Goal: Task Accomplishment & Management: Use online tool/utility

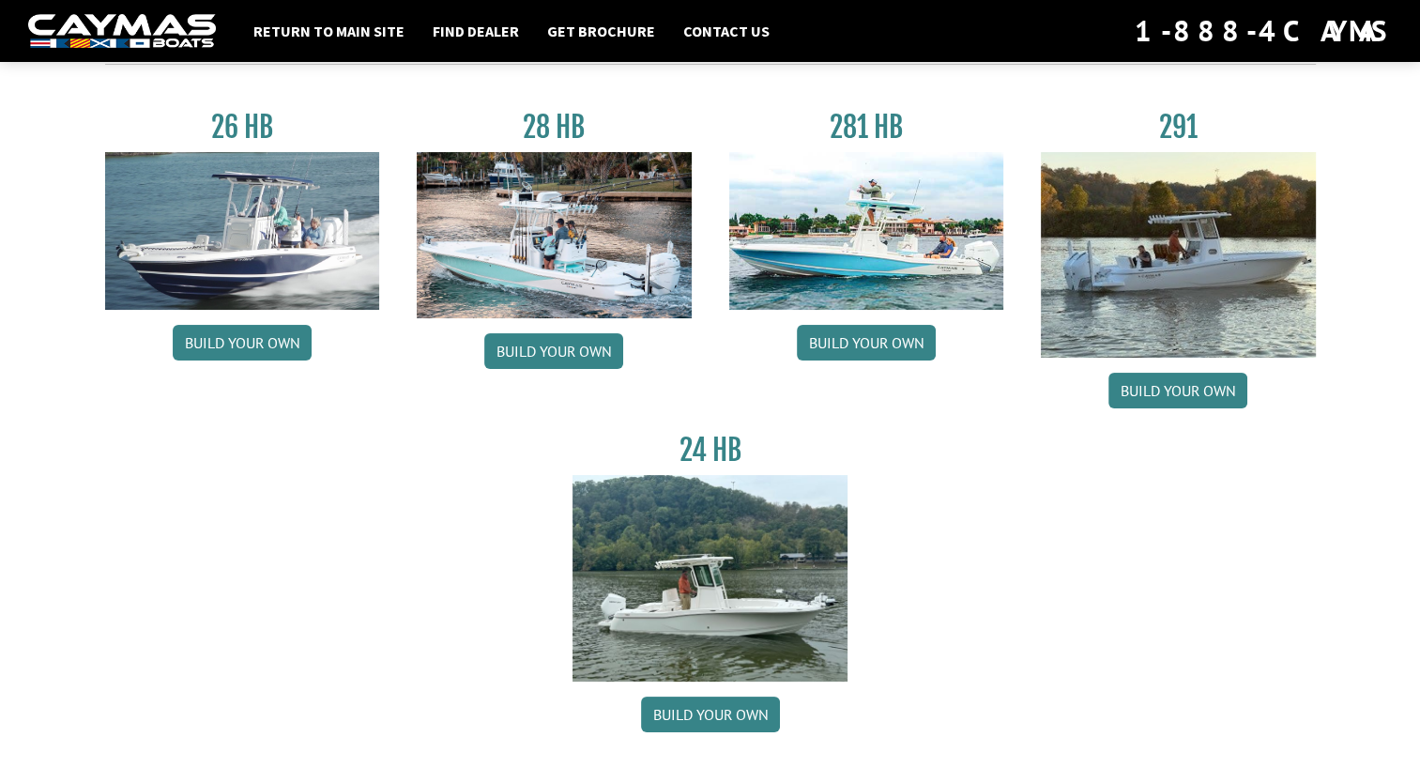
scroll to position [115, 0]
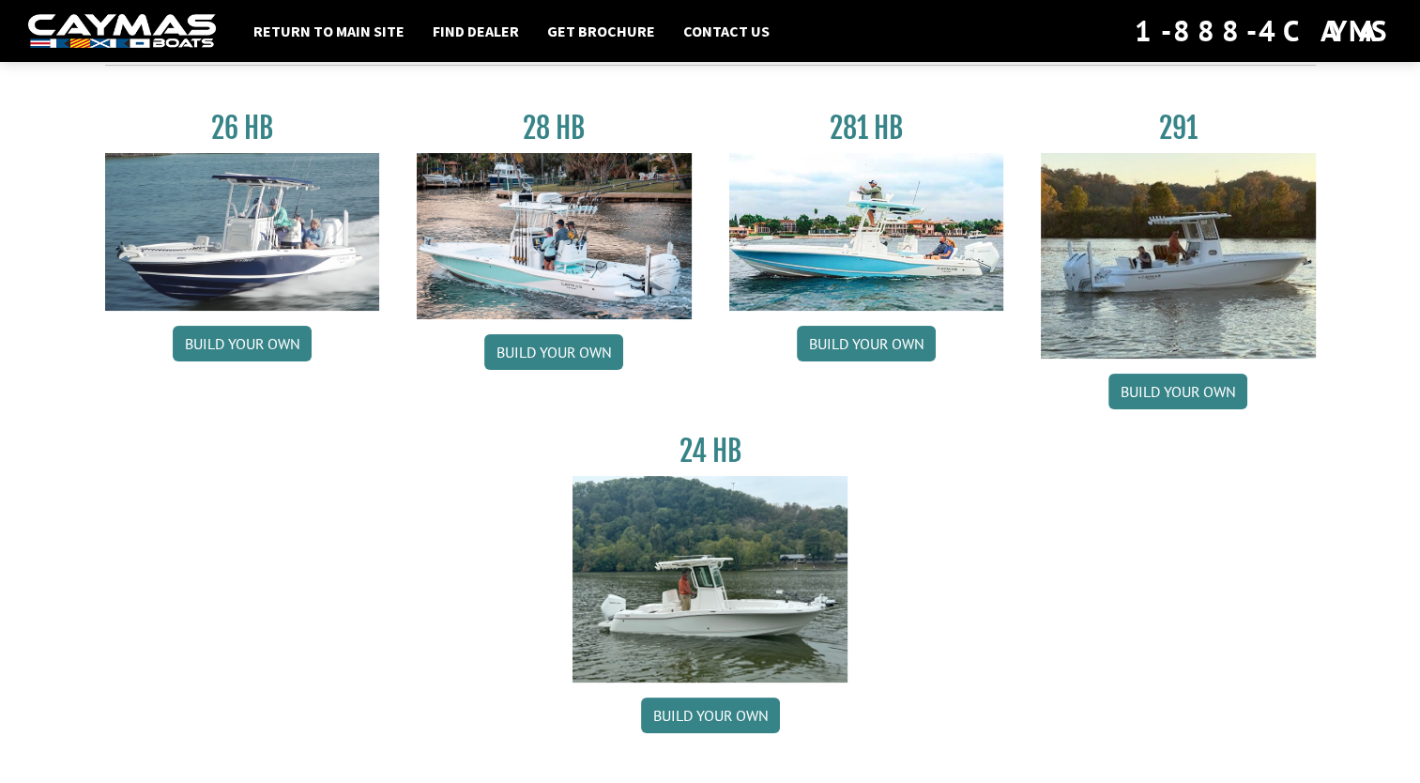
click at [1220, 302] on img at bounding box center [1178, 256] width 275 height 206
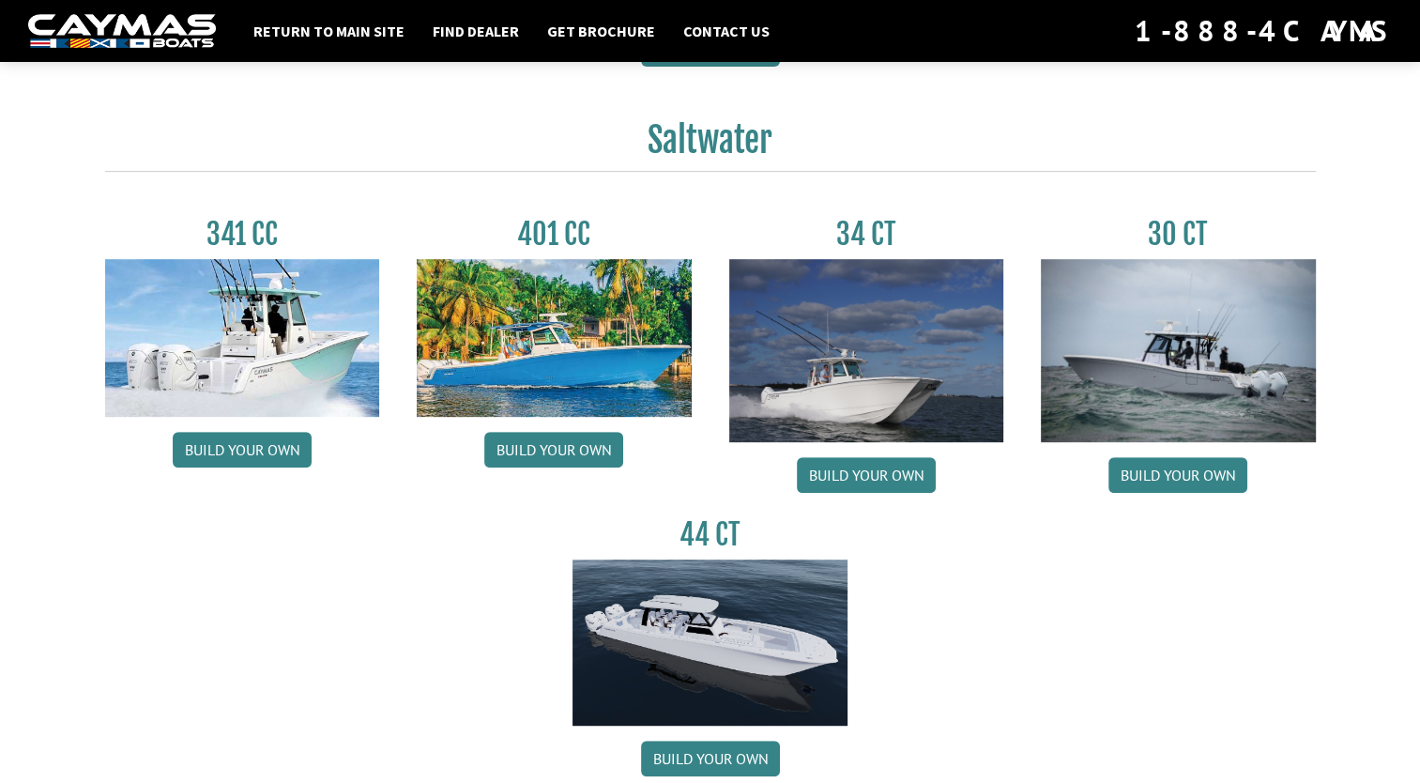
scroll to position [784, 0]
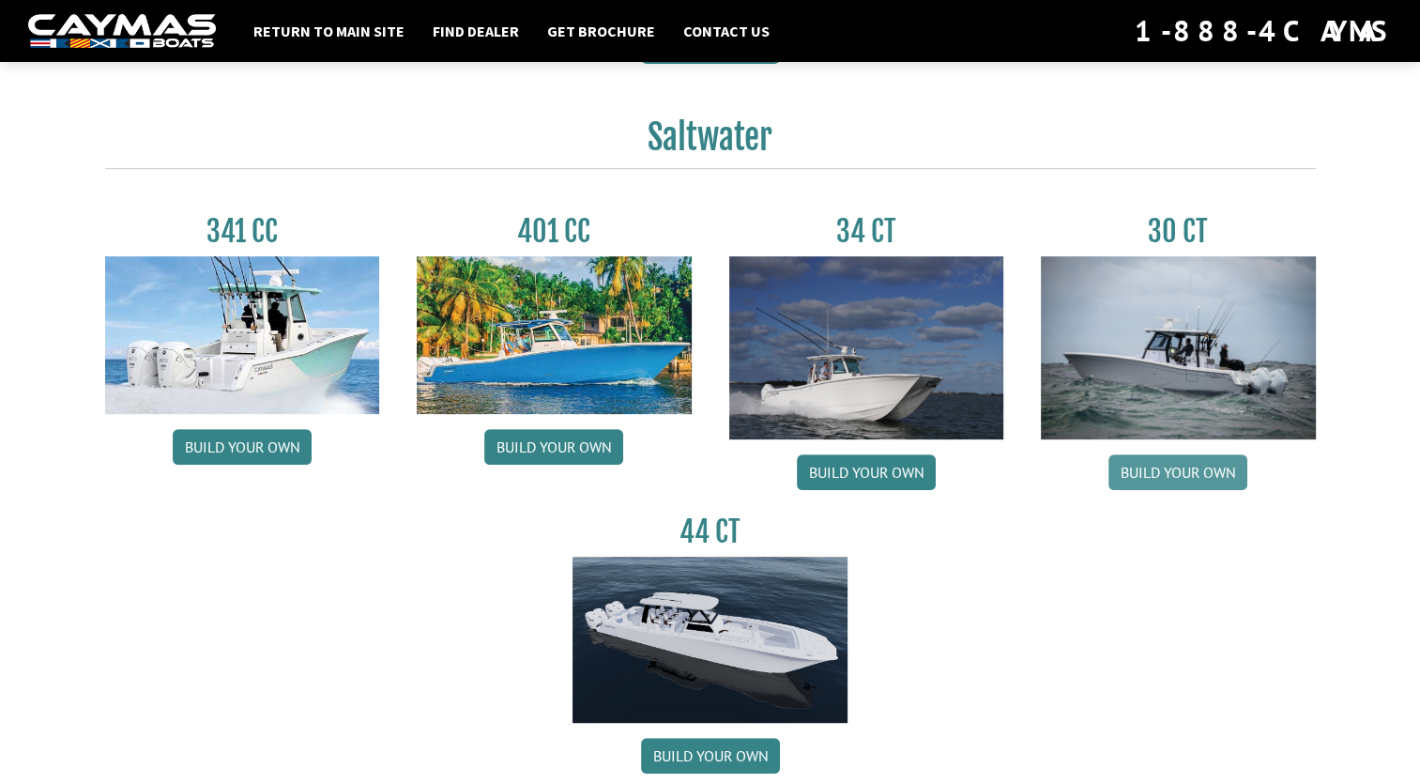
click at [1187, 469] on link "Build your own" at bounding box center [1178, 472] width 139 height 36
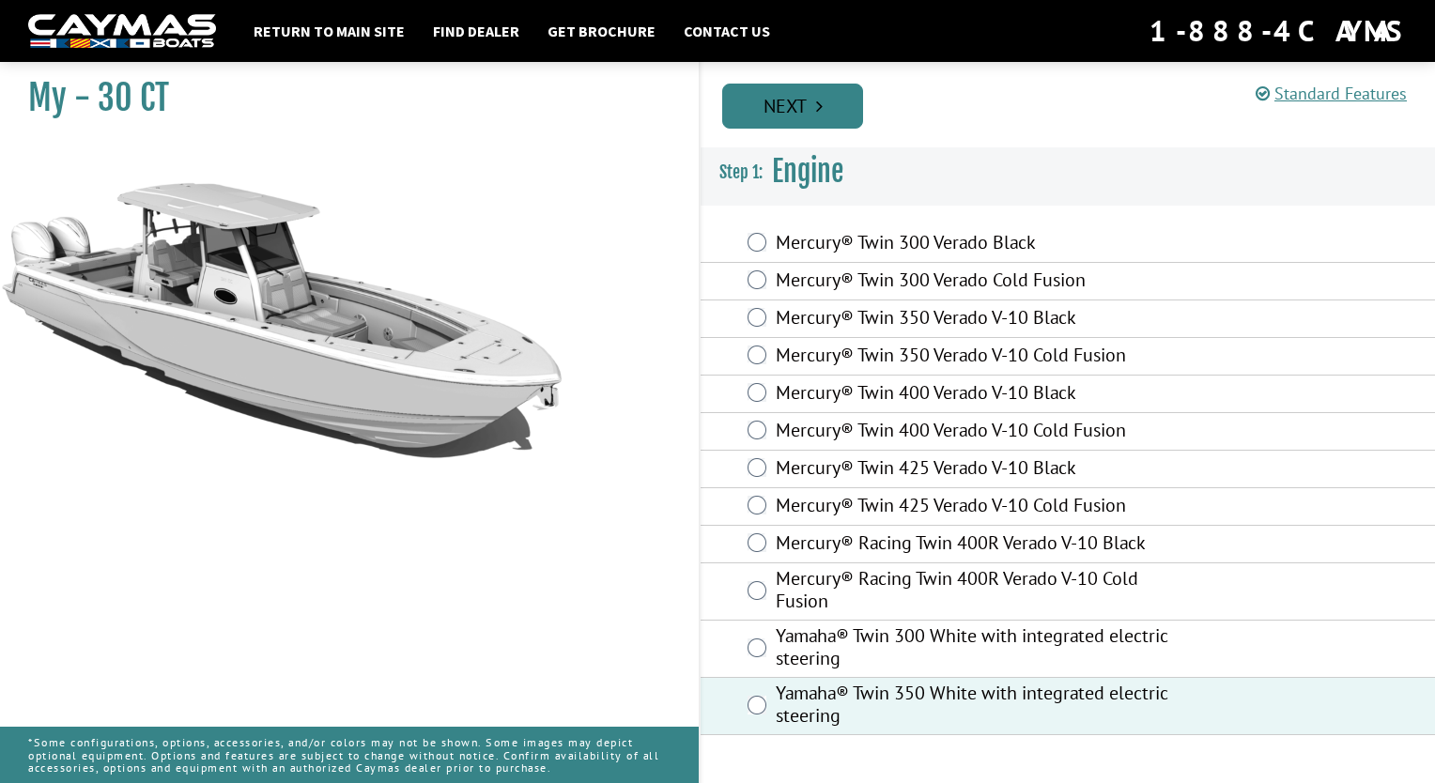
click at [806, 106] on link "Next" at bounding box center [792, 106] width 141 height 45
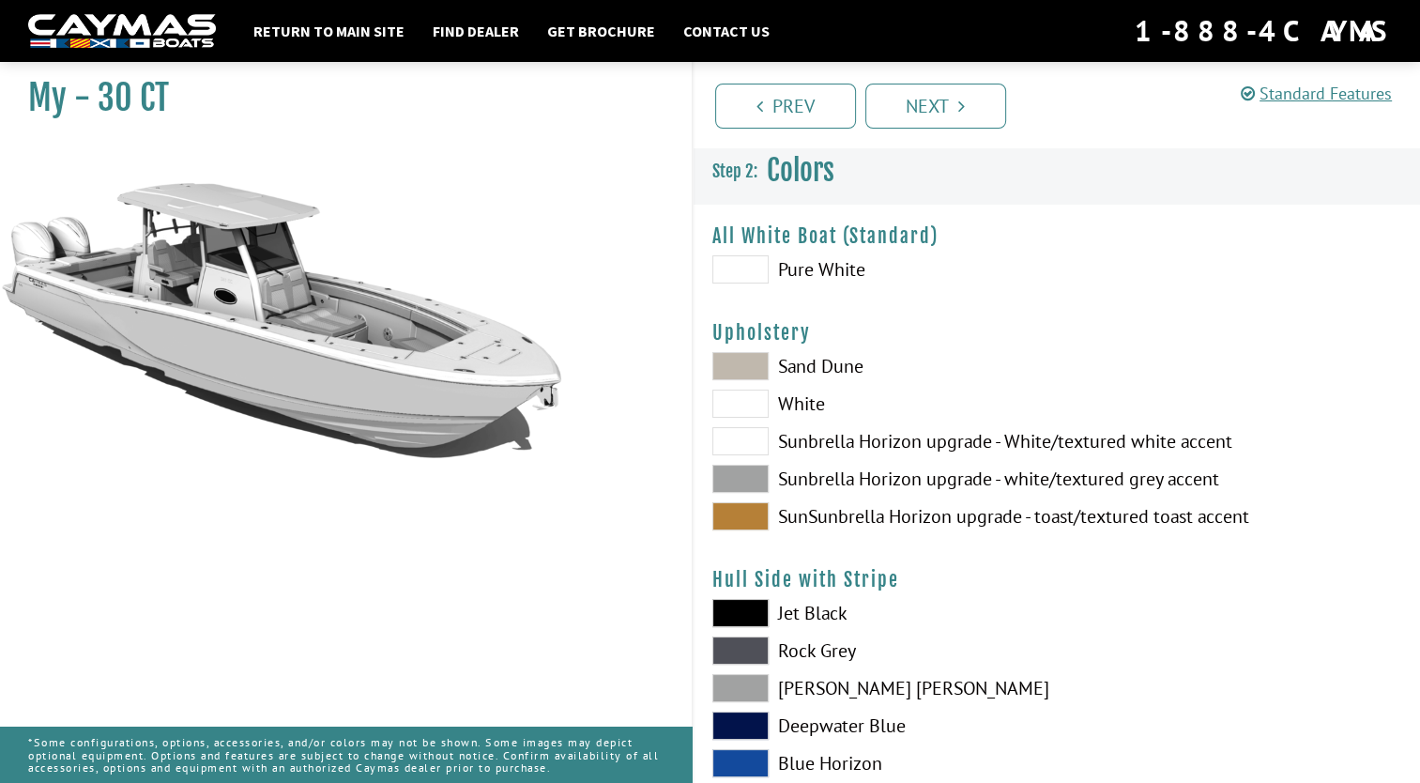
click at [742, 267] on span at bounding box center [741, 269] width 56 height 28
click at [747, 270] on span at bounding box center [741, 269] width 56 height 28
click at [736, 279] on span at bounding box center [741, 269] width 56 height 28
click at [736, 480] on span at bounding box center [741, 479] width 56 height 28
click at [736, 401] on span at bounding box center [741, 404] width 56 height 28
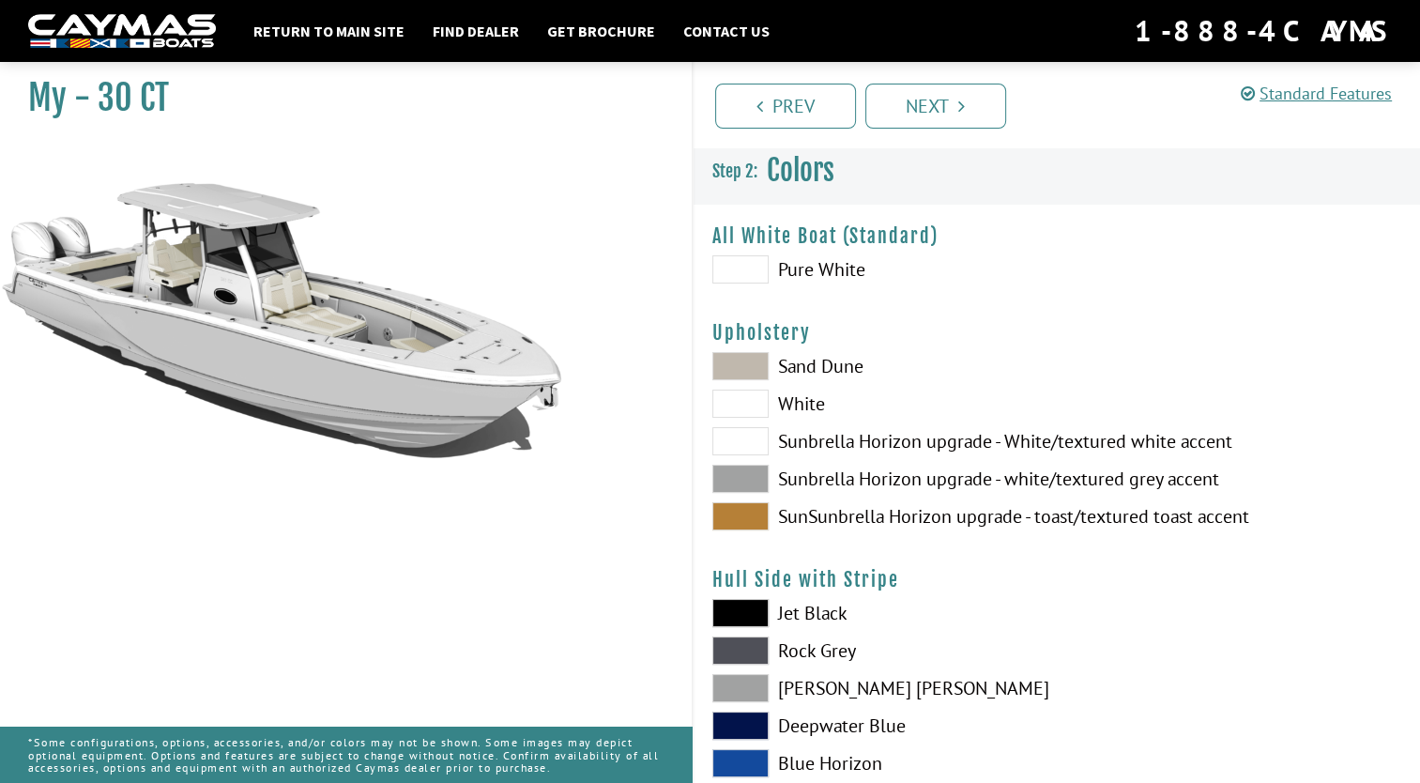
click at [735, 434] on span at bounding box center [741, 441] width 56 height 28
click at [742, 369] on span at bounding box center [741, 366] width 56 height 28
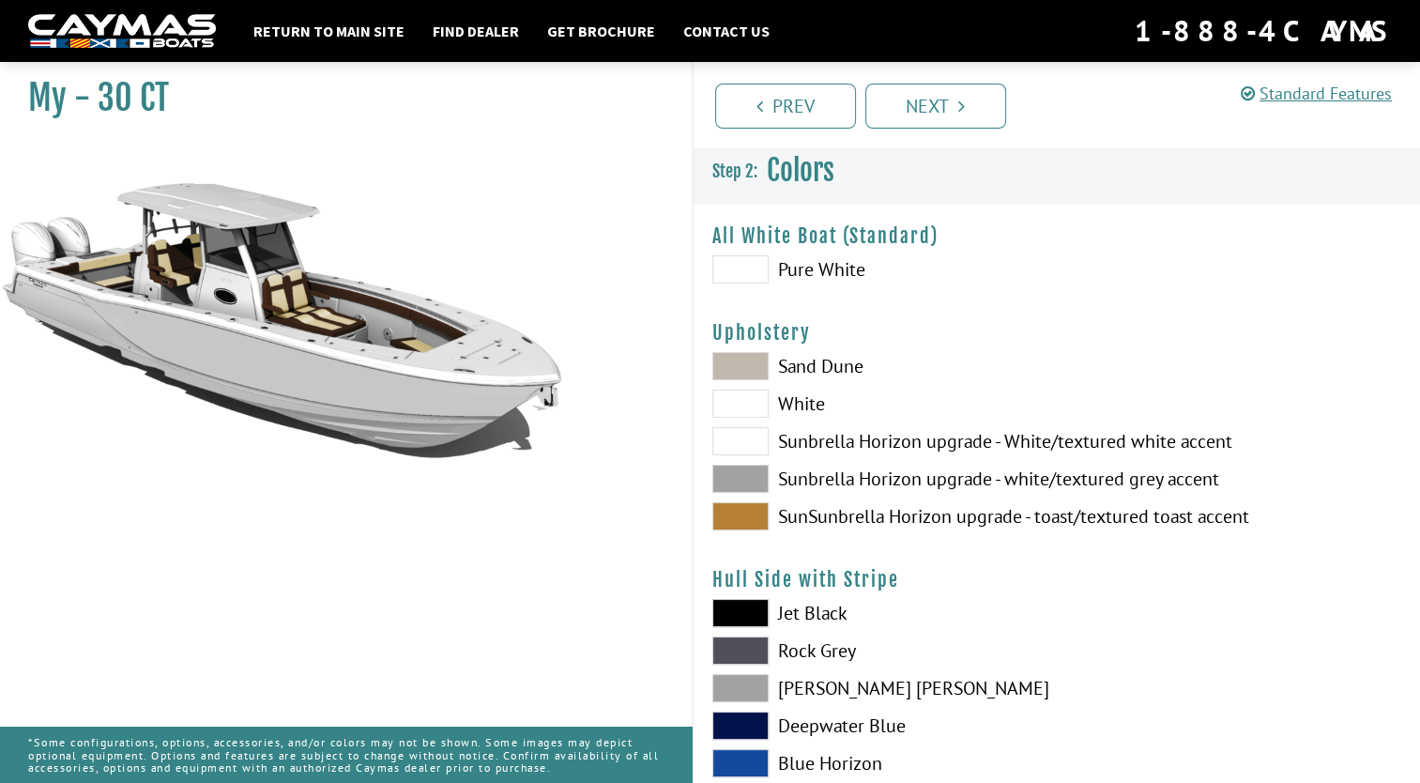
click at [739, 479] on span at bounding box center [741, 479] width 56 height 28
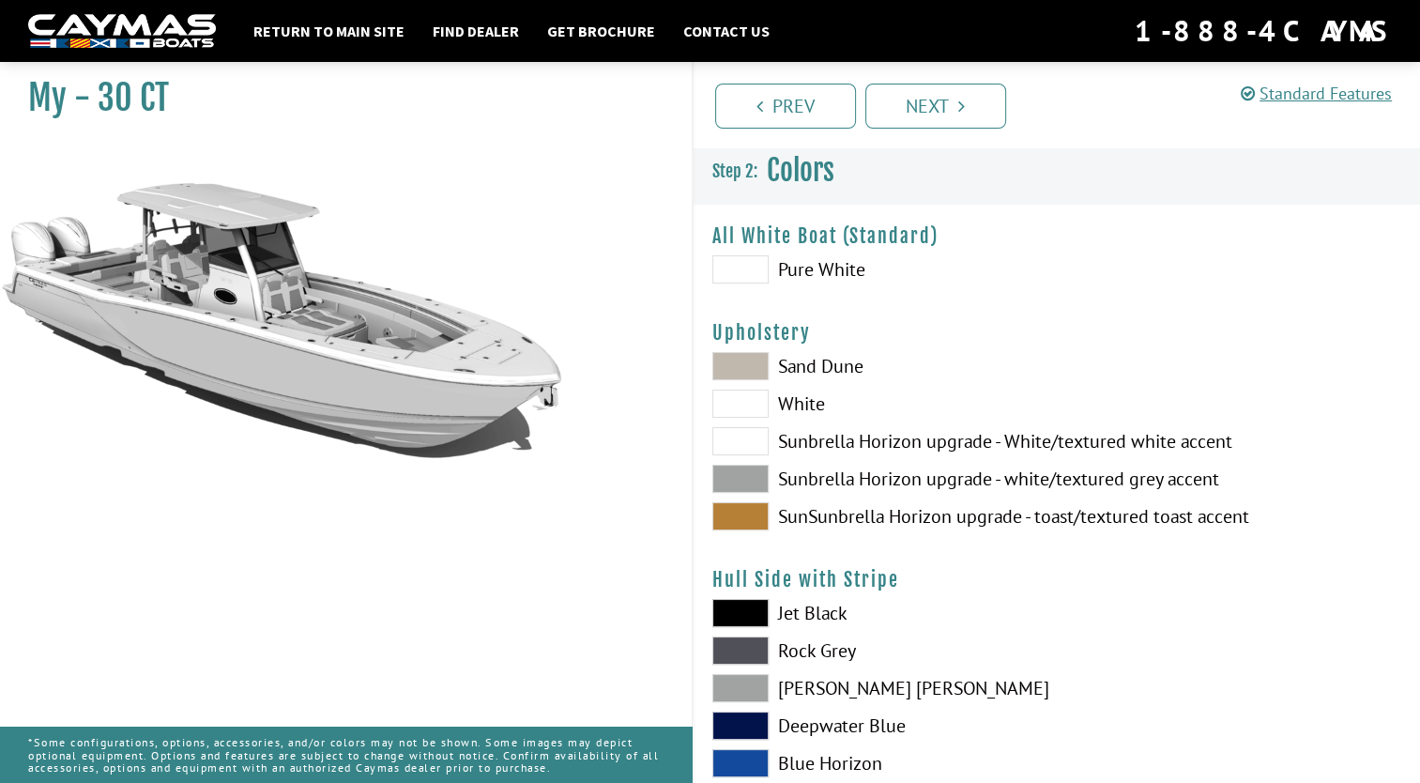
click at [739, 479] on span at bounding box center [741, 479] width 56 height 28
click at [753, 475] on span at bounding box center [741, 479] width 56 height 28
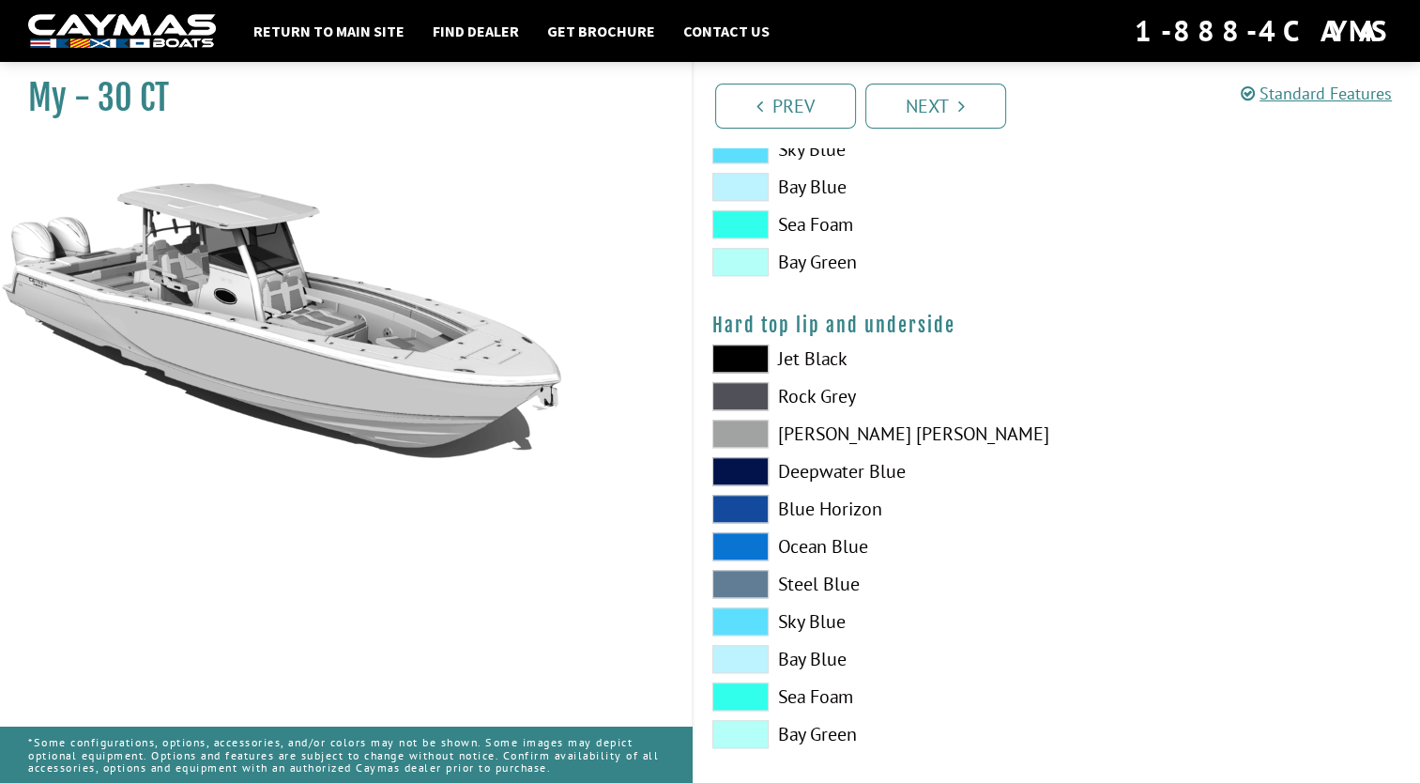
scroll to position [1669, 0]
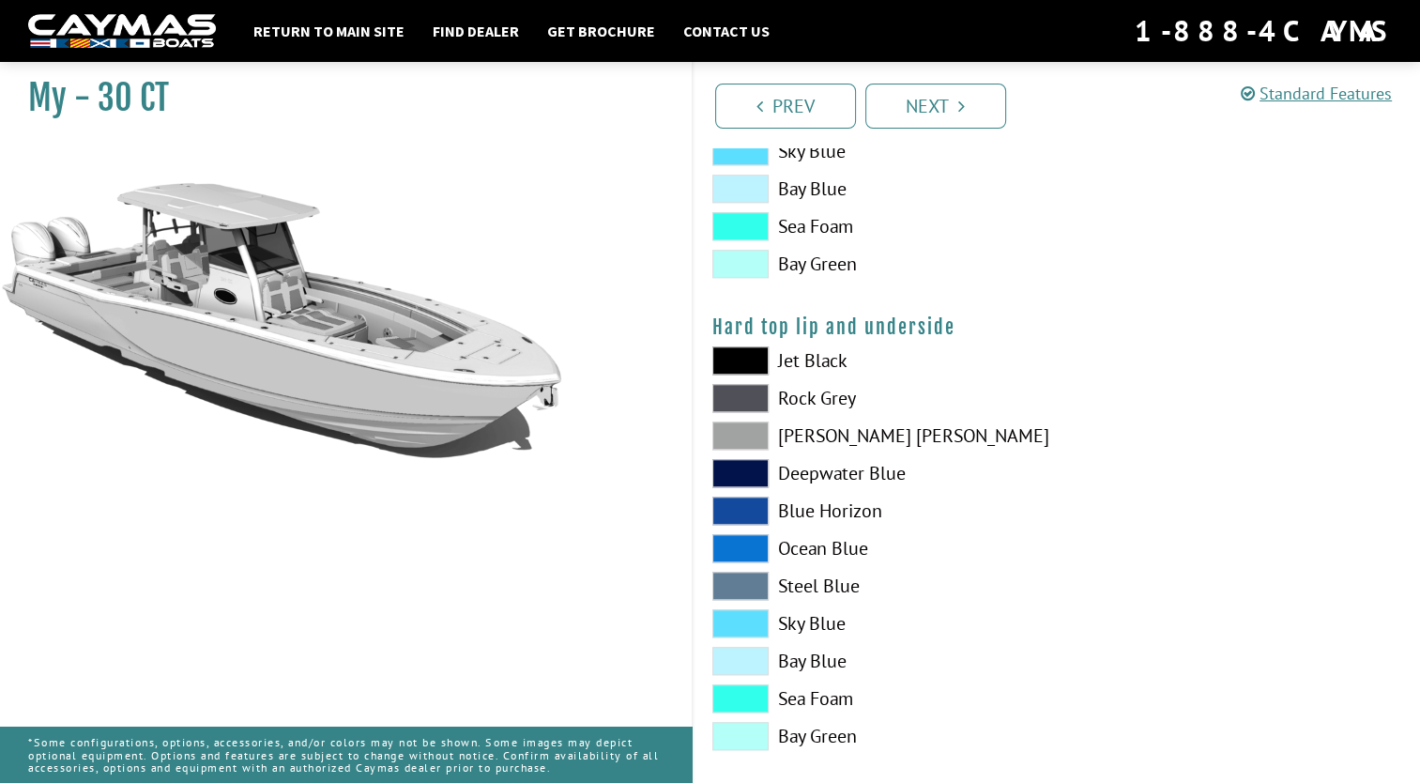
click at [744, 437] on span at bounding box center [741, 436] width 56 height 28
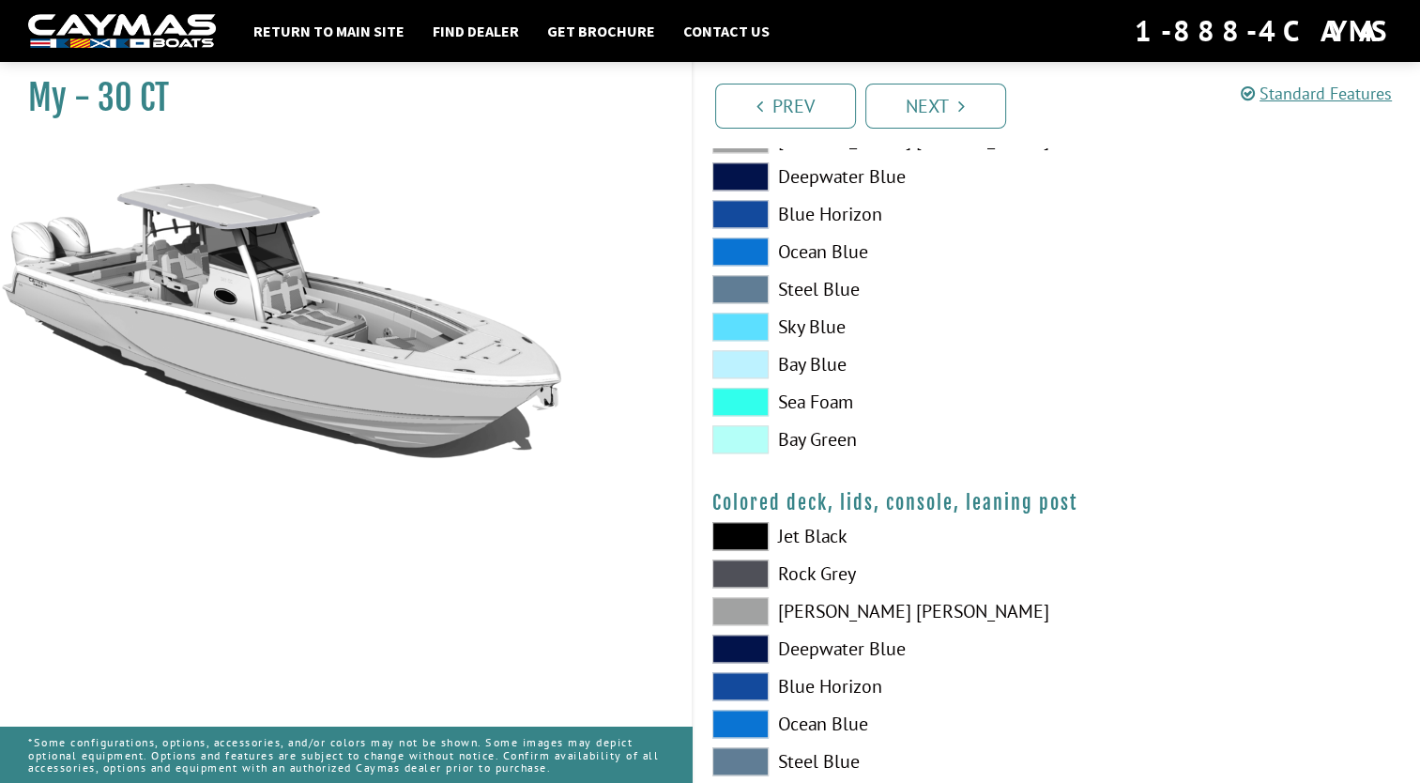
scroll to position [1970, 0]
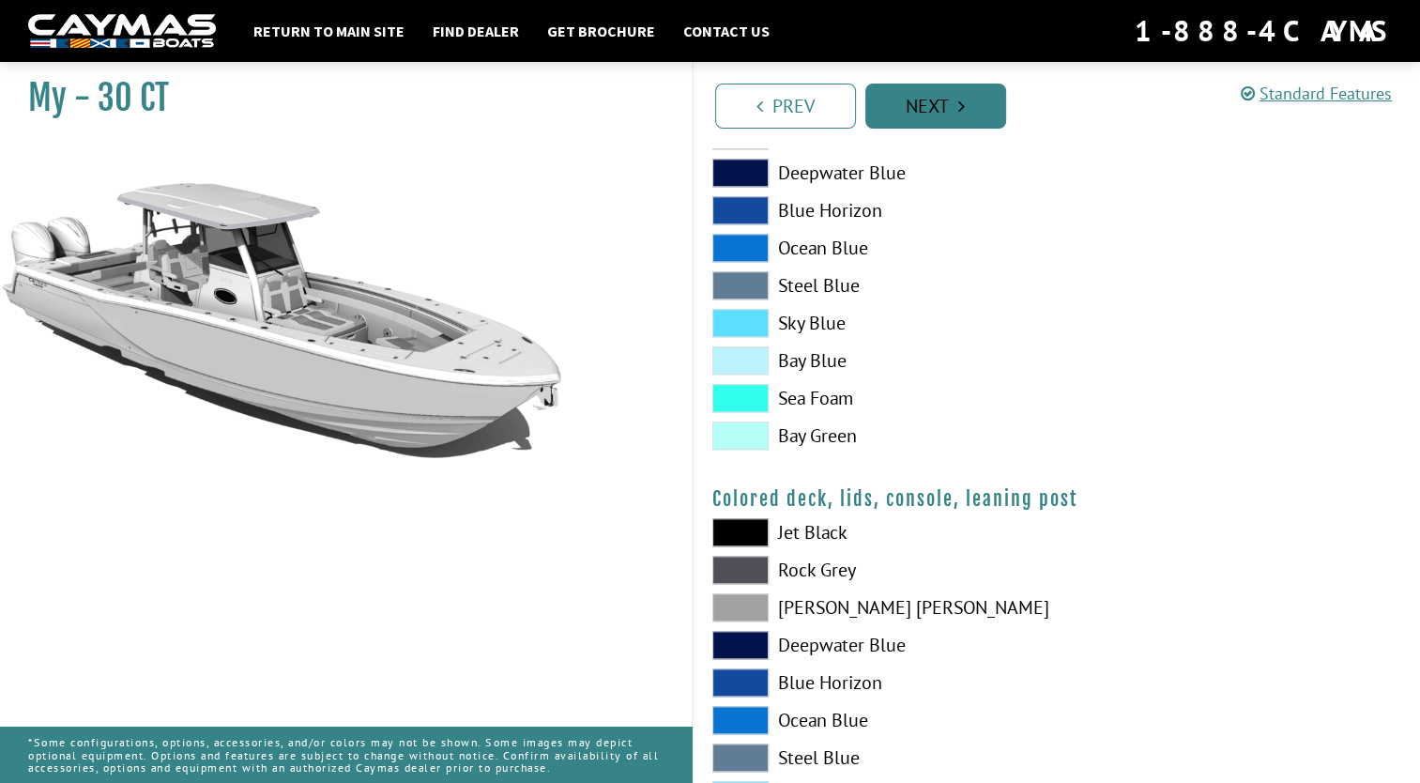
click at [955, 111] on link "Next" at bounding box center [936, 106] width 141 height 45
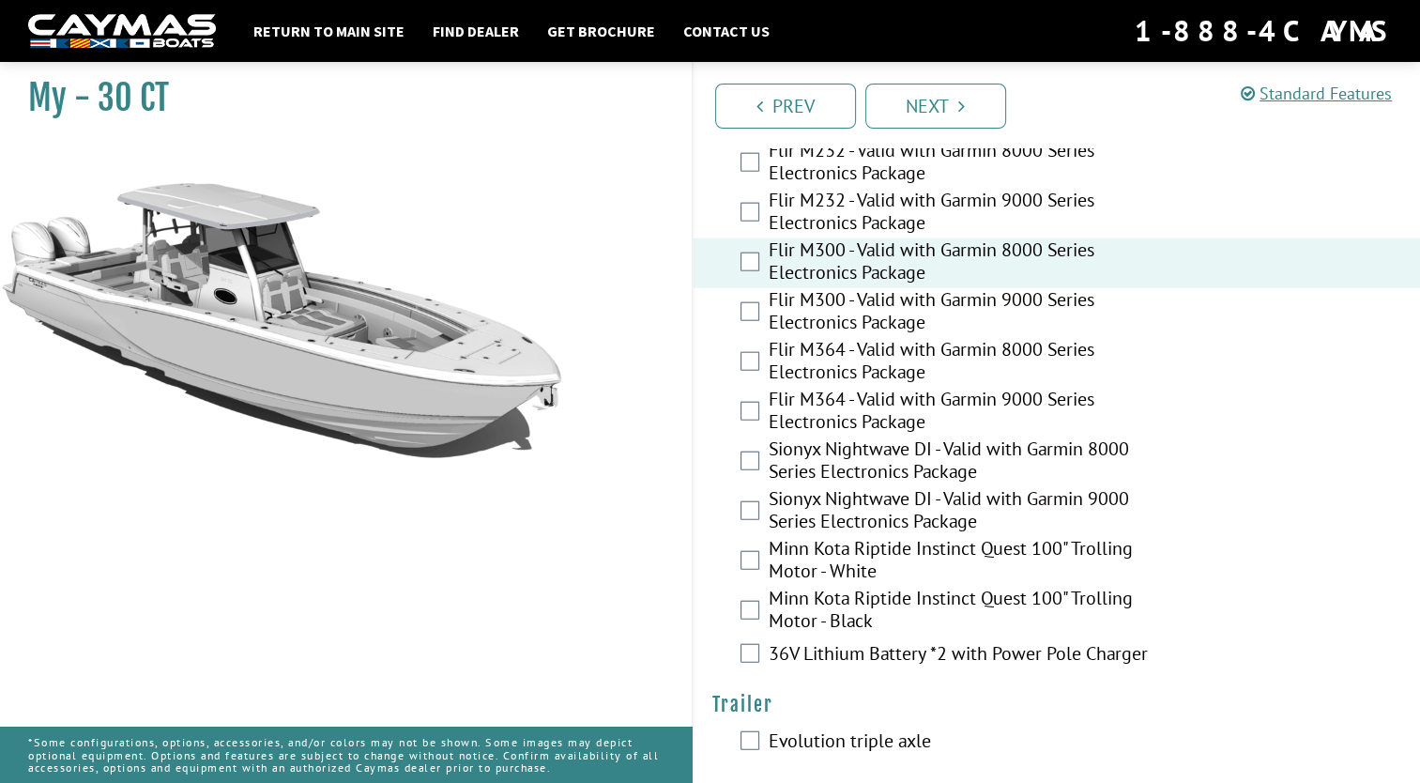
scroll to position [4481, 0]
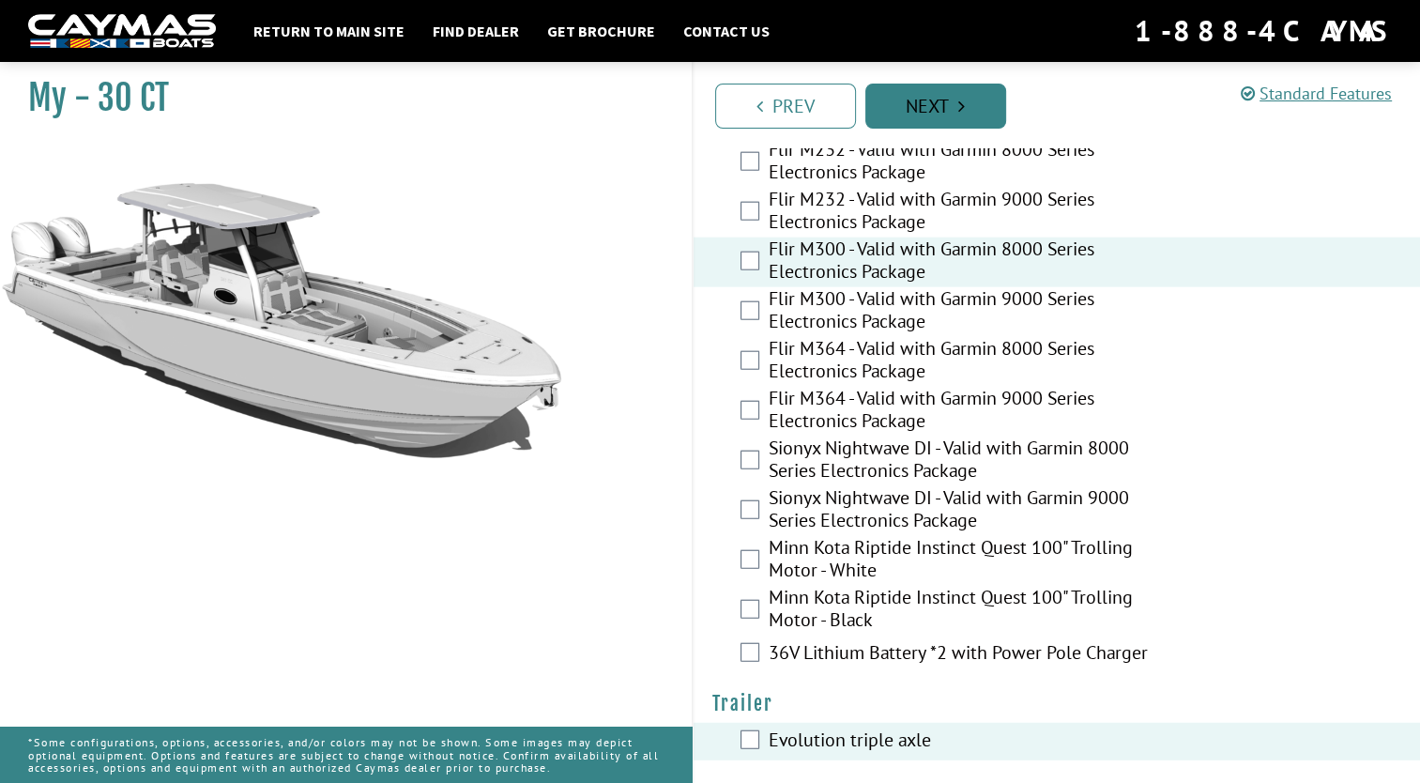
click at [939, 109] on link "Next" at bounding box center [936, 106] width 141 height 45
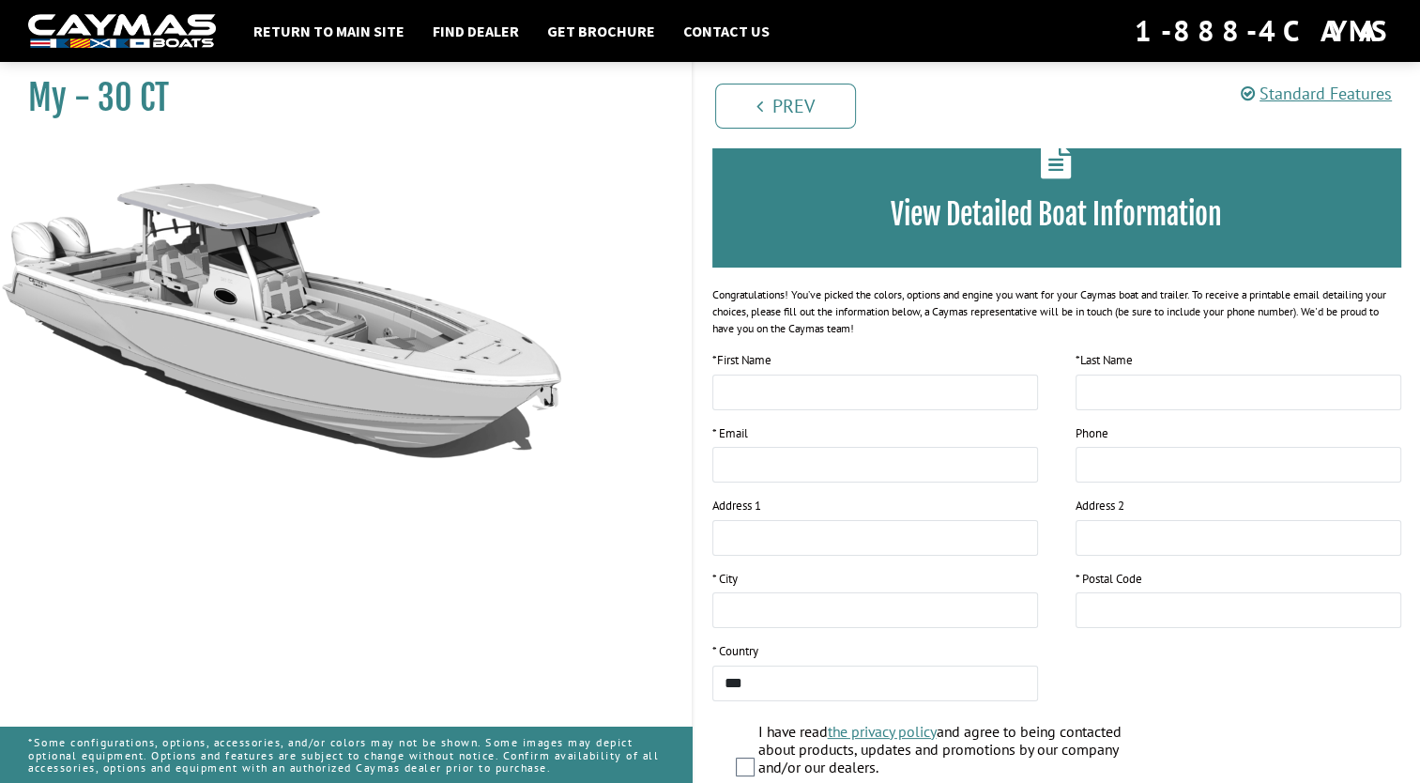
scroll to position [0, 0]
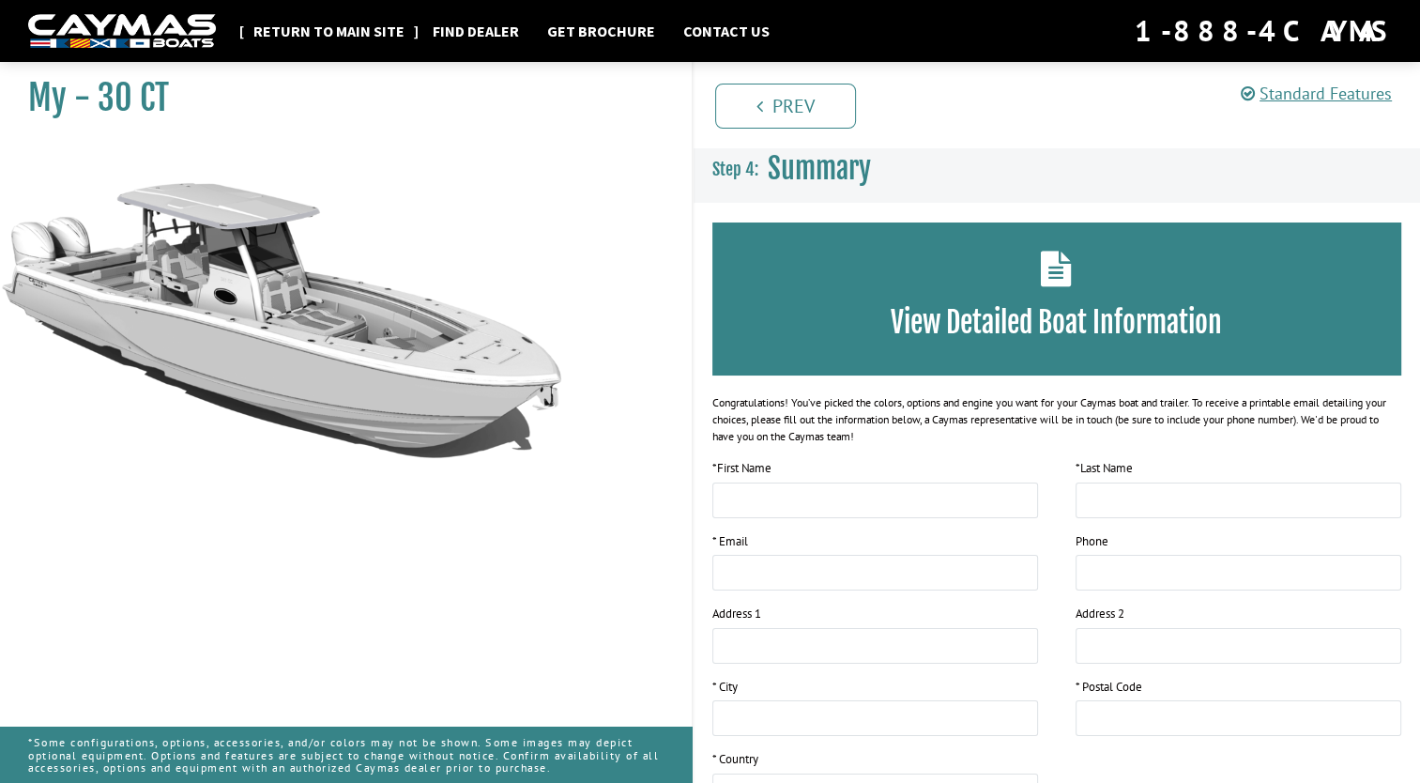
click at [308, 27] on link "Return to main site" at bounding box center [329, 31] width 170 height 24
